Goal: Information Seeking & Learning: Understand process/instructions

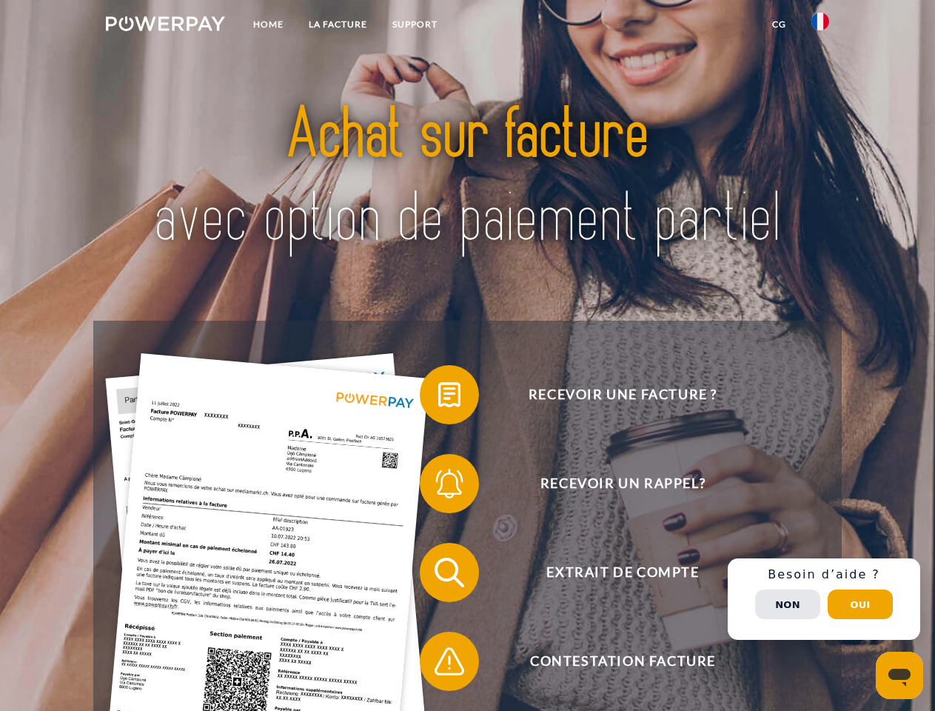
click at [165, 26] on img at bounding box center [165, 23] width 119 height 15
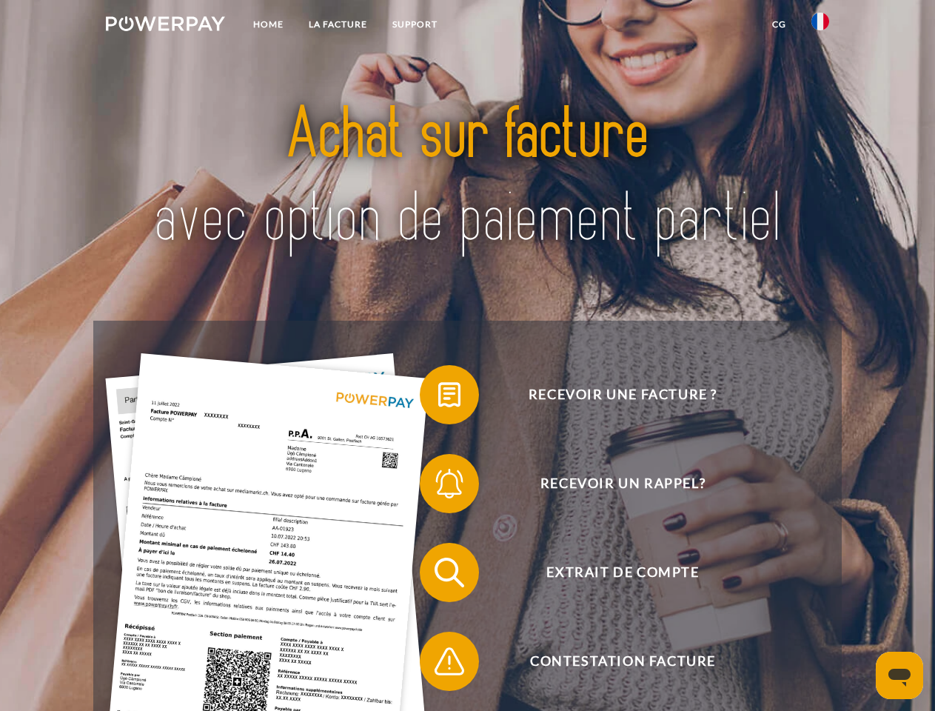
click at [820, 26] on img at bounding box center [820, 22] width 18 height 18
click at [779, 24] on link "CG" at bounding box center [779, 24] width 39 height 27
click at [438, 398] on span at bounding box center [427, 395] width 74 height 74
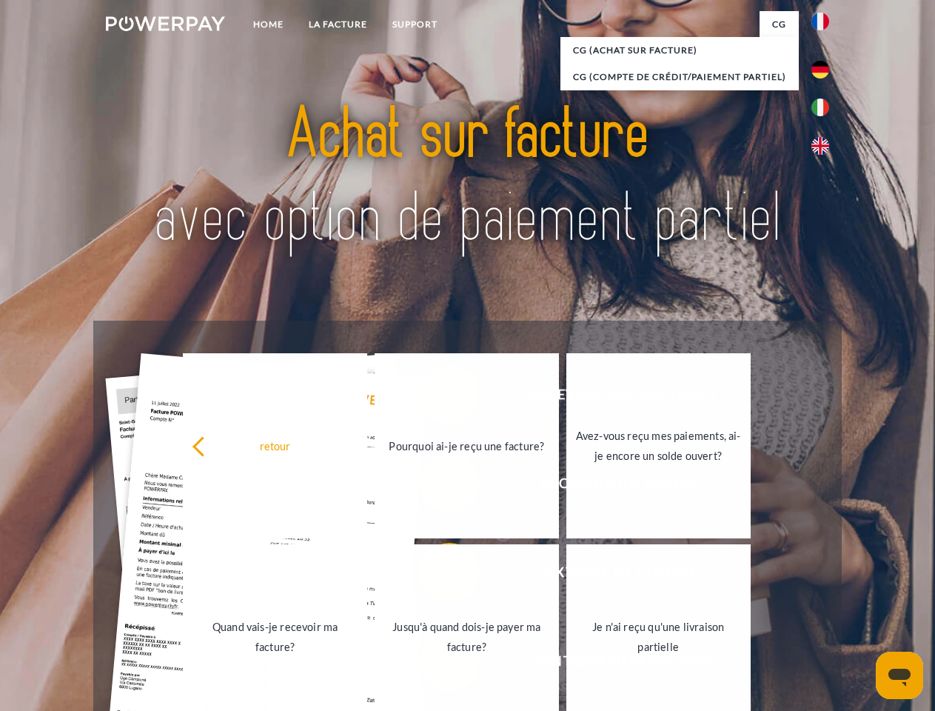
click at [367, 575] on link "Quand vais-je recevoir ma facture?" at bounding box center [275, 636] width 184 height 185
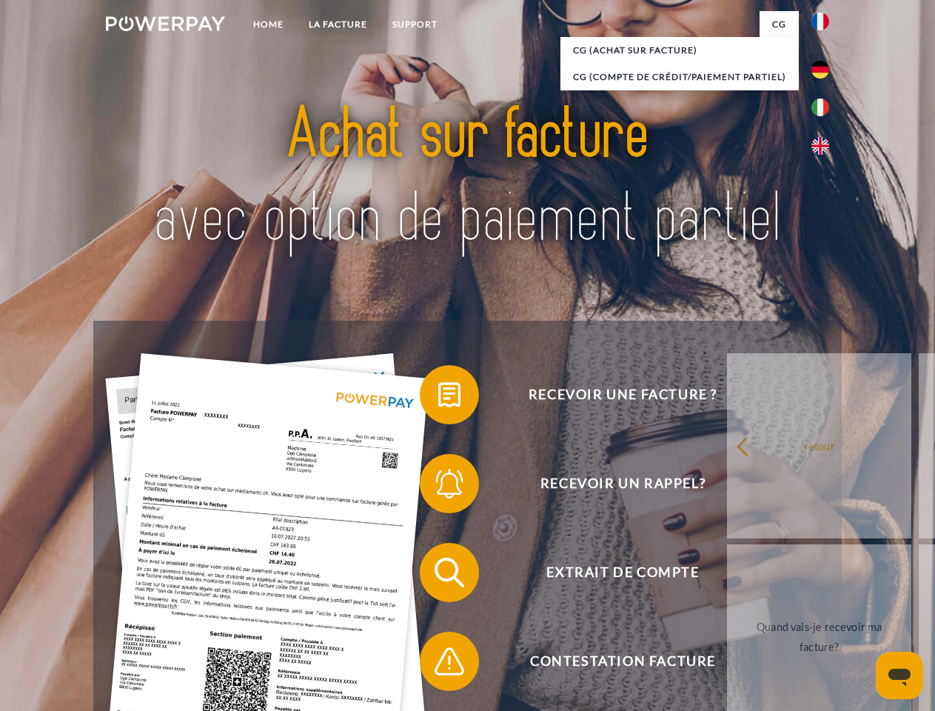
click at [438, 664] on span at bounding box center [427, 661] width 74 height 74
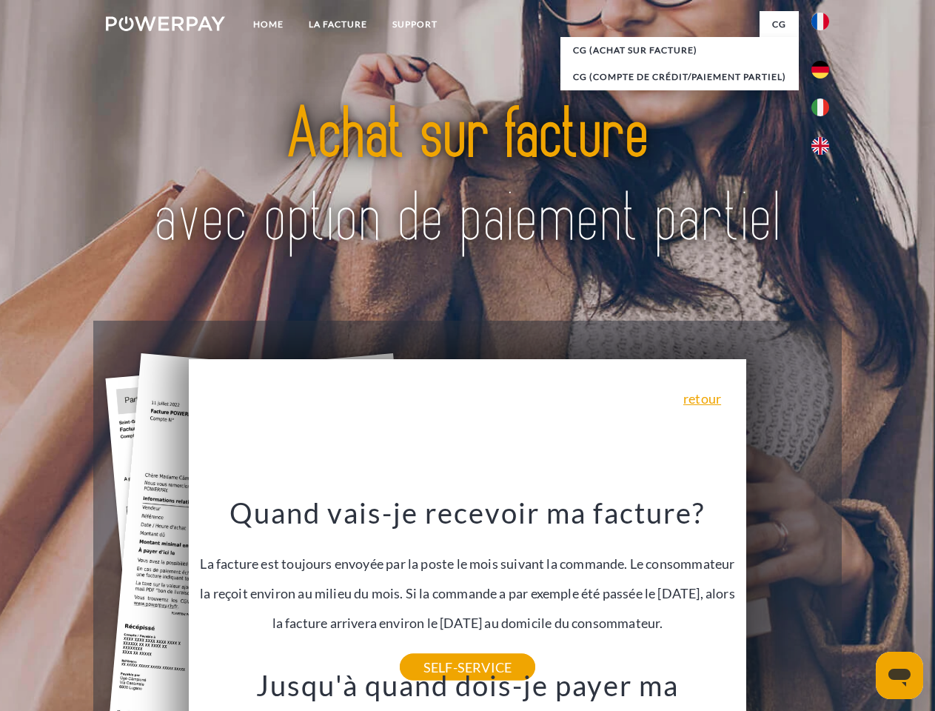
click at [788, 602] on span "Extrait de compte" at bounding box center [622, 572] width 363 height 59
click at [860, 604] on header "Home LA FACTURE Support" at bounding box center [467, 511] width 935 height 1022
